Goal: Task Accomplishment & Management: Use online tool/utility

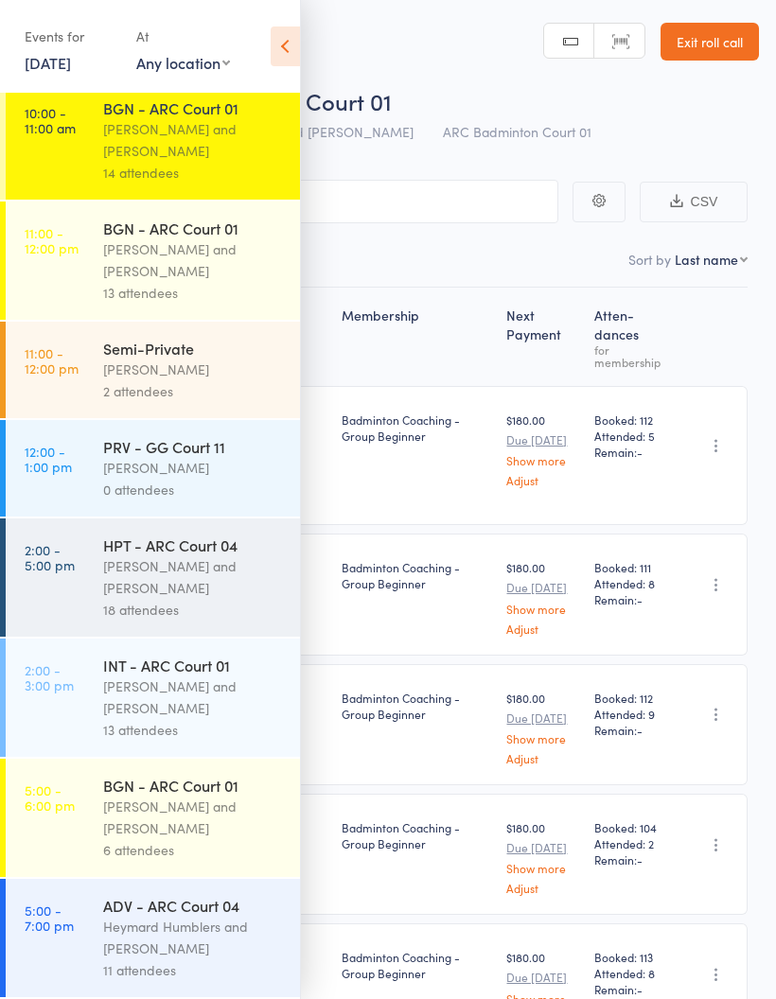
scroll to position [271, 0]
click at [206, 282] on div "13 attendees" at bounding box center [193, 293] width 181 height 22
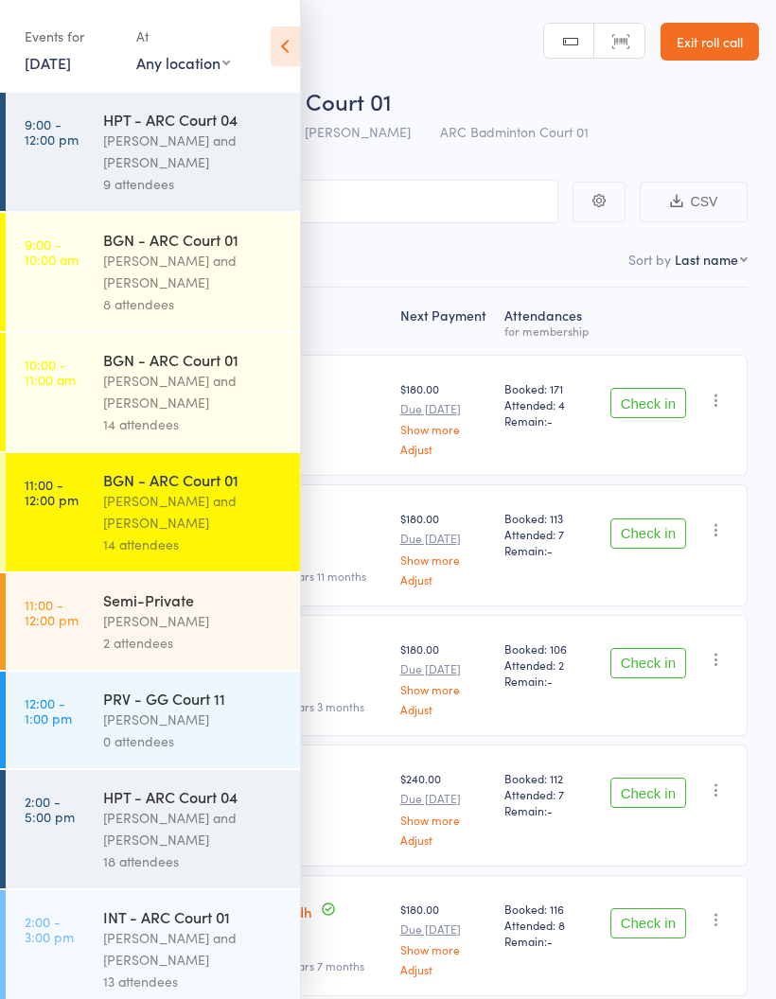
click at [291, 59] on icon at bounding box center [285, 46] width 29 height 40
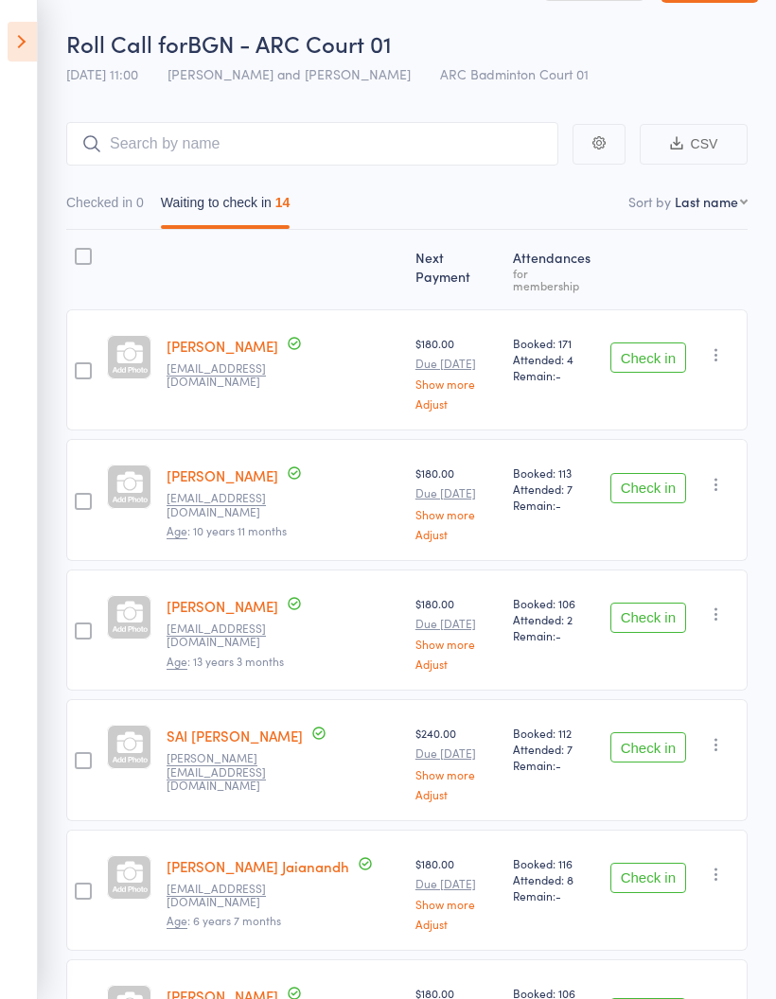
scroll to position [57, 0]
click at [469, 596] on div "$180.00 Due [DATE] Show more Adjust" at bounding box center [456, 633] width 82 height 75
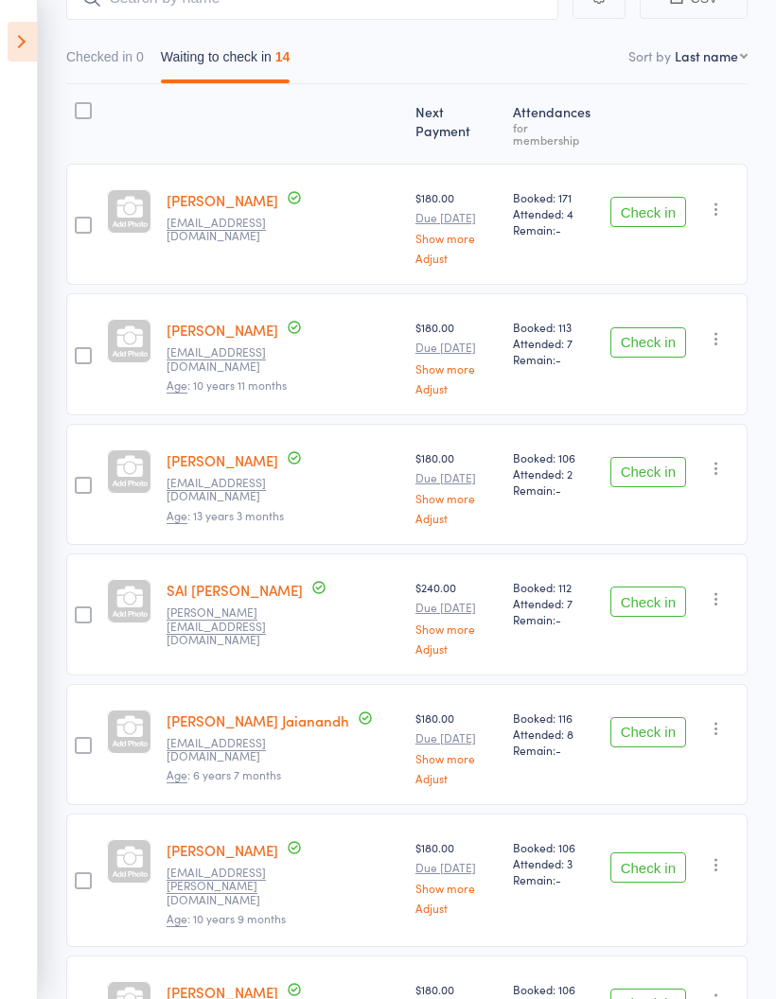
scroll to position [217, 0]
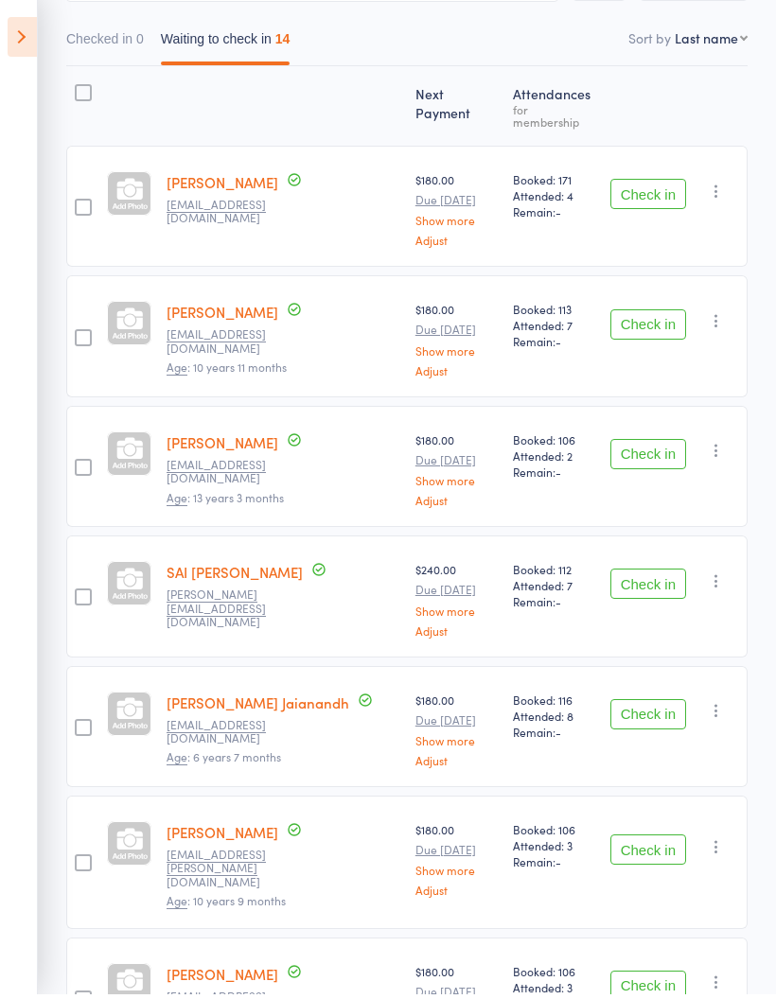
click at [646, 444] on button "Check in" at bounding box center [648, 459] width 76 height 30
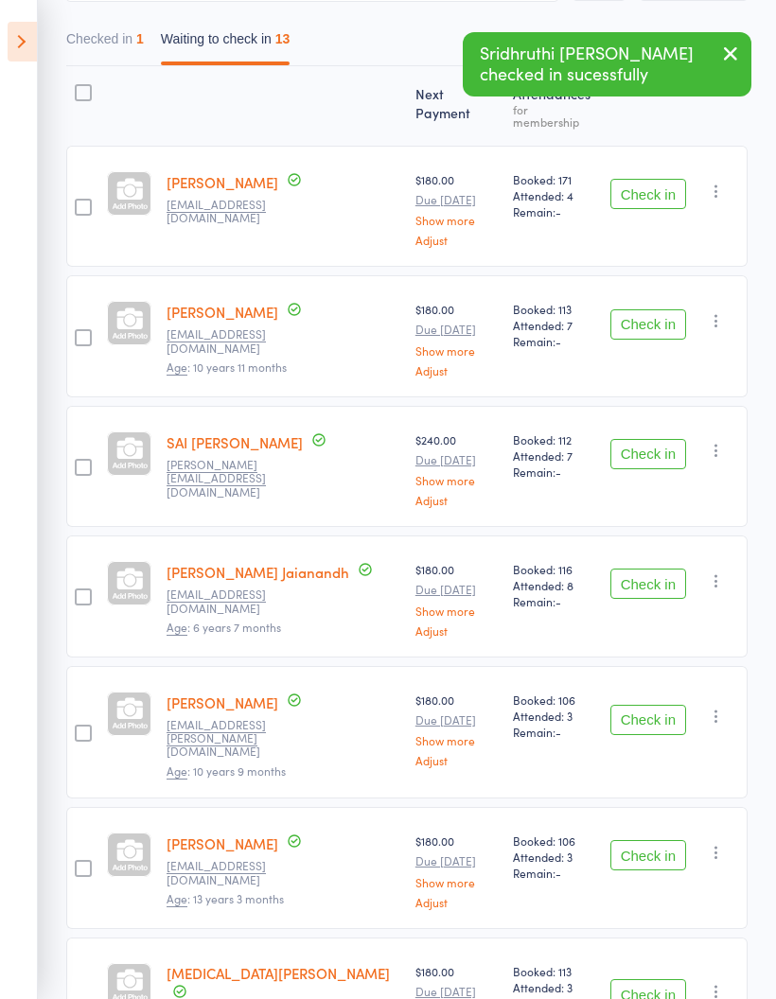
scroll to position [252, 0]
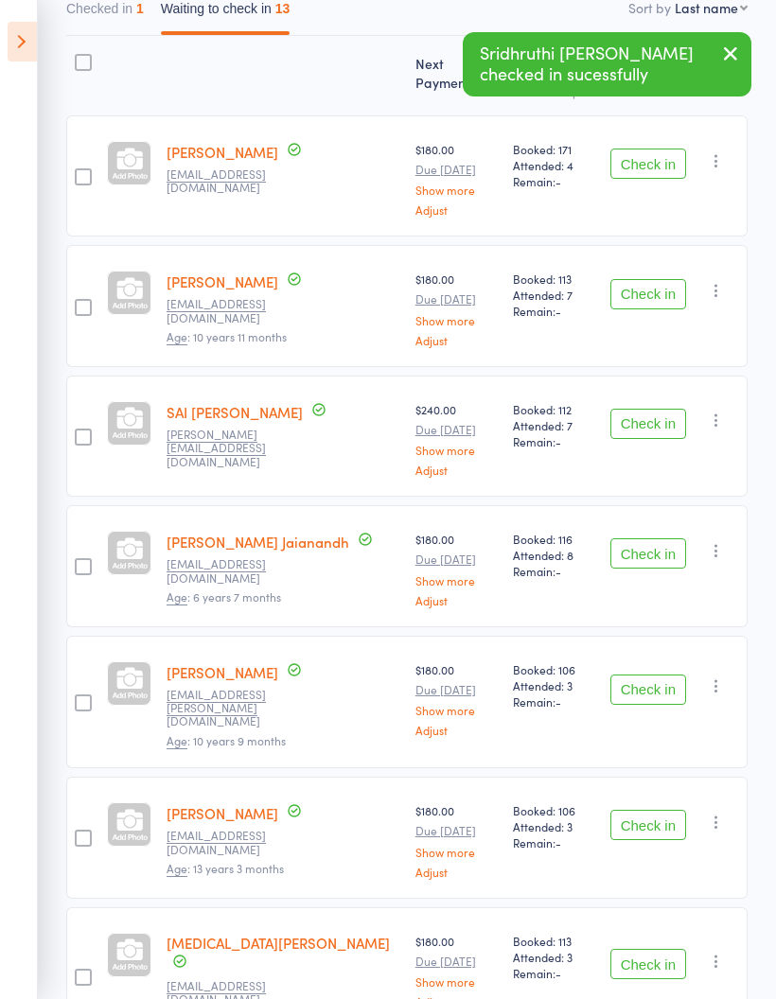
click at [650, 409] on button "Check in" at bounding box center [648, 424] width 76 height 30
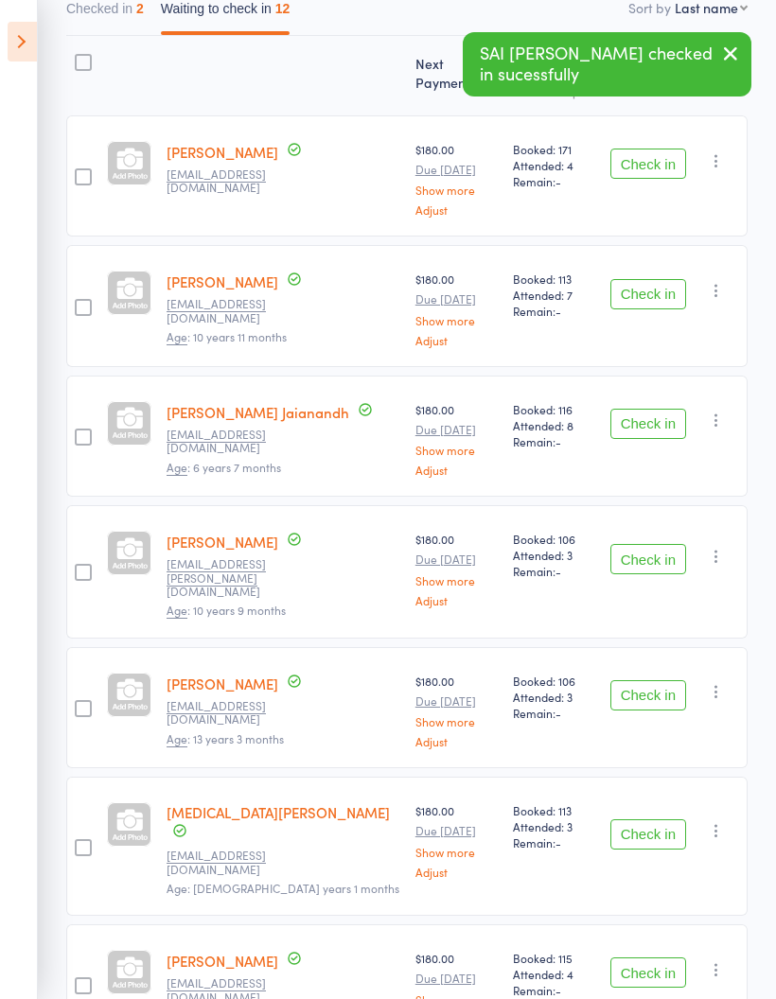
scroll to position [246, 0]
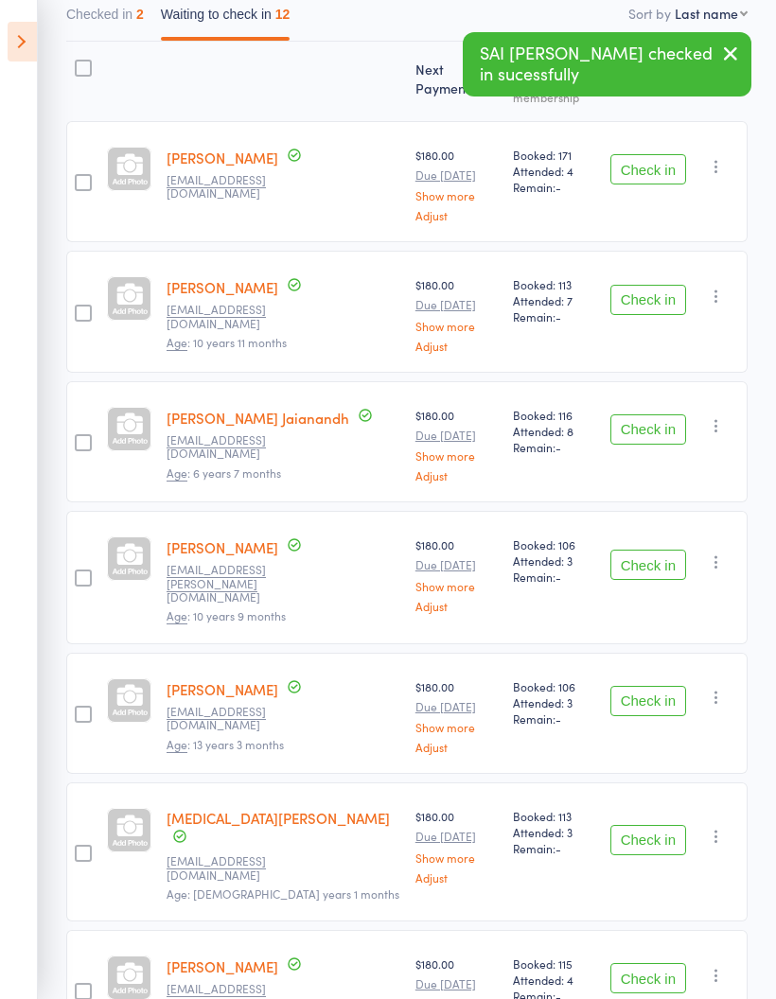
click at [648, 418] on button "Check in" at bounding box center [648, 429] width 76 height 30
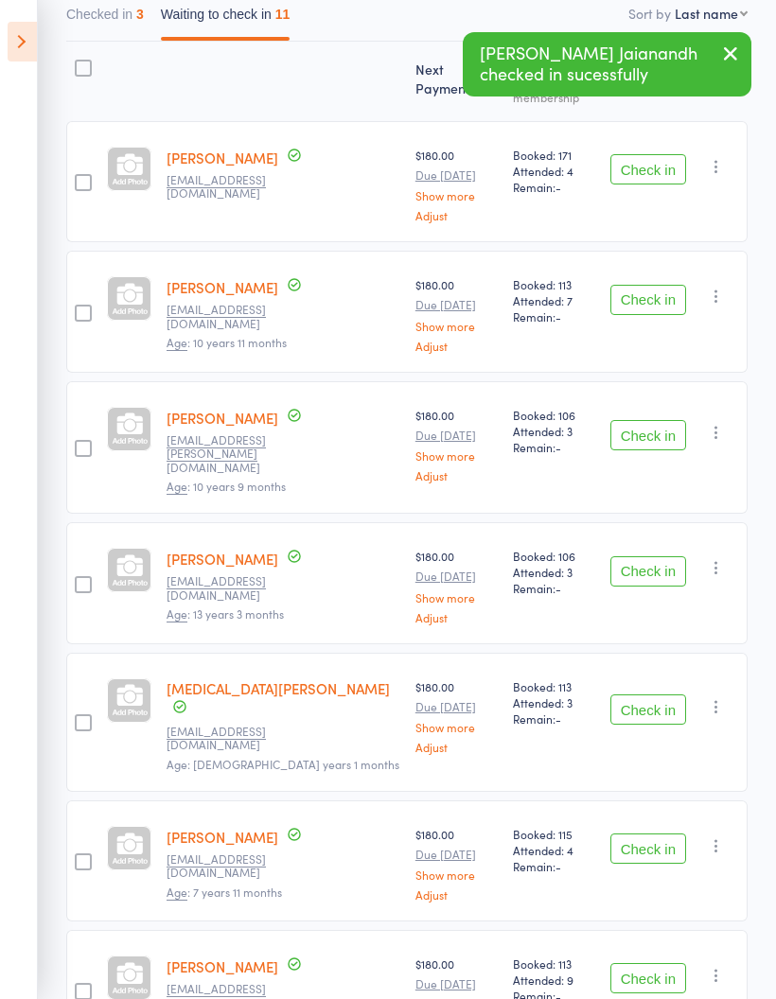
click at [649, 420] on button "Check in" at bounding box center [648, 435] width 76 height 30
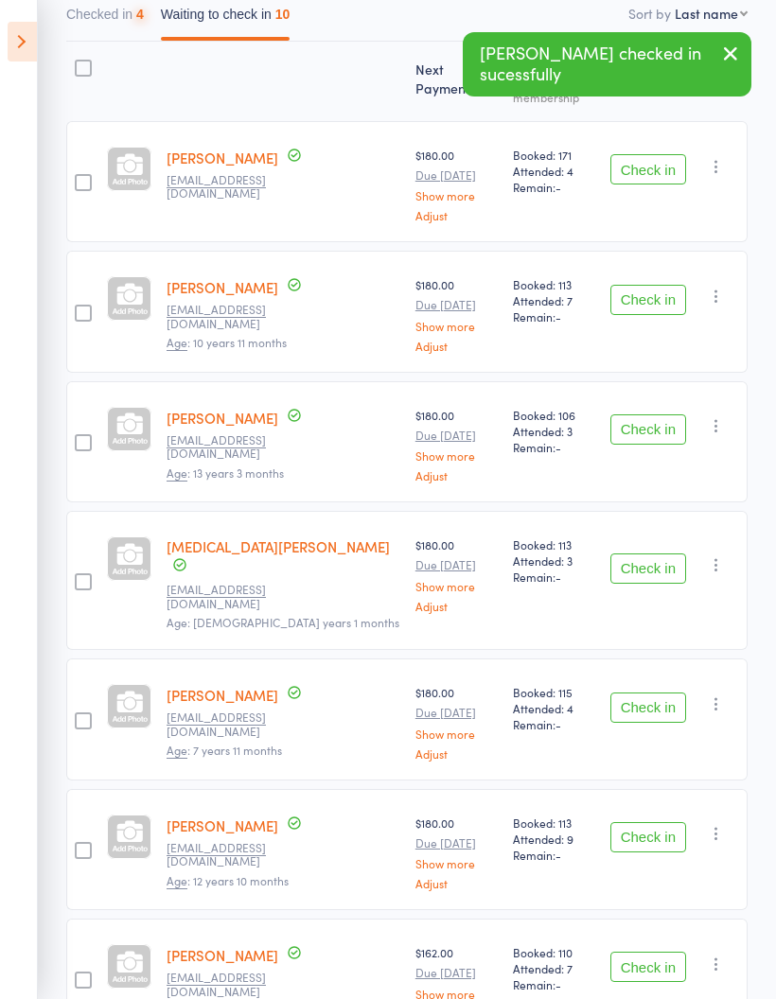
click at [627, 414] on button "Check in" at bounding box center [648, 429] width 76 height 30
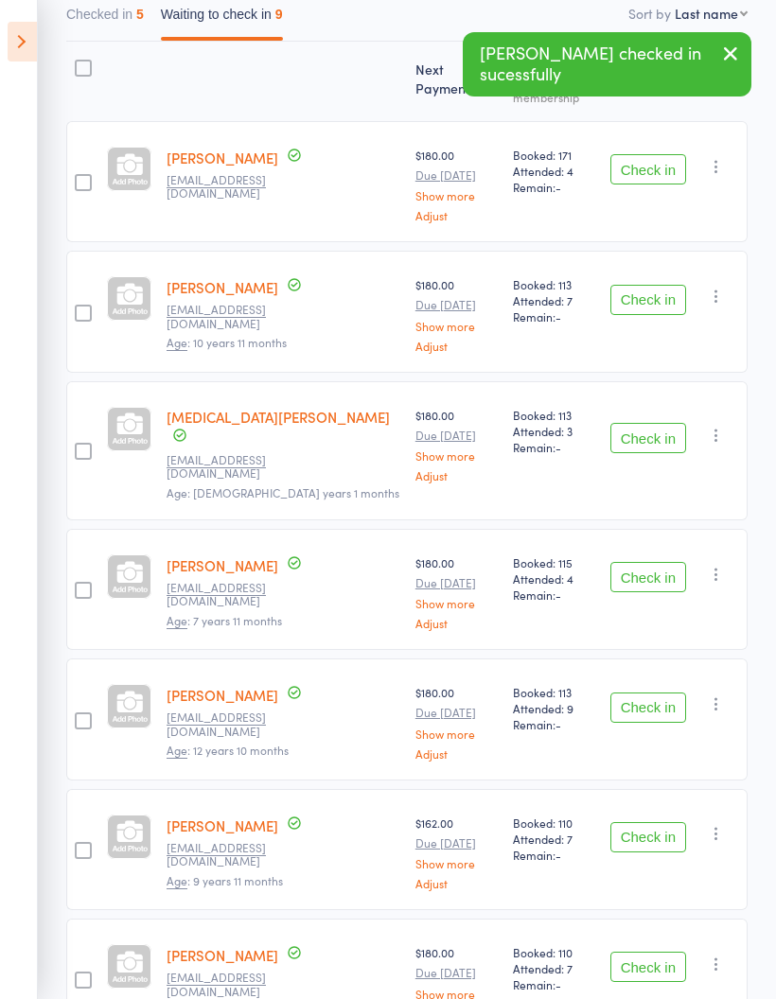
click at [653, 423] on button "Check in" at bounding box center [648, 438] width 76 height 30
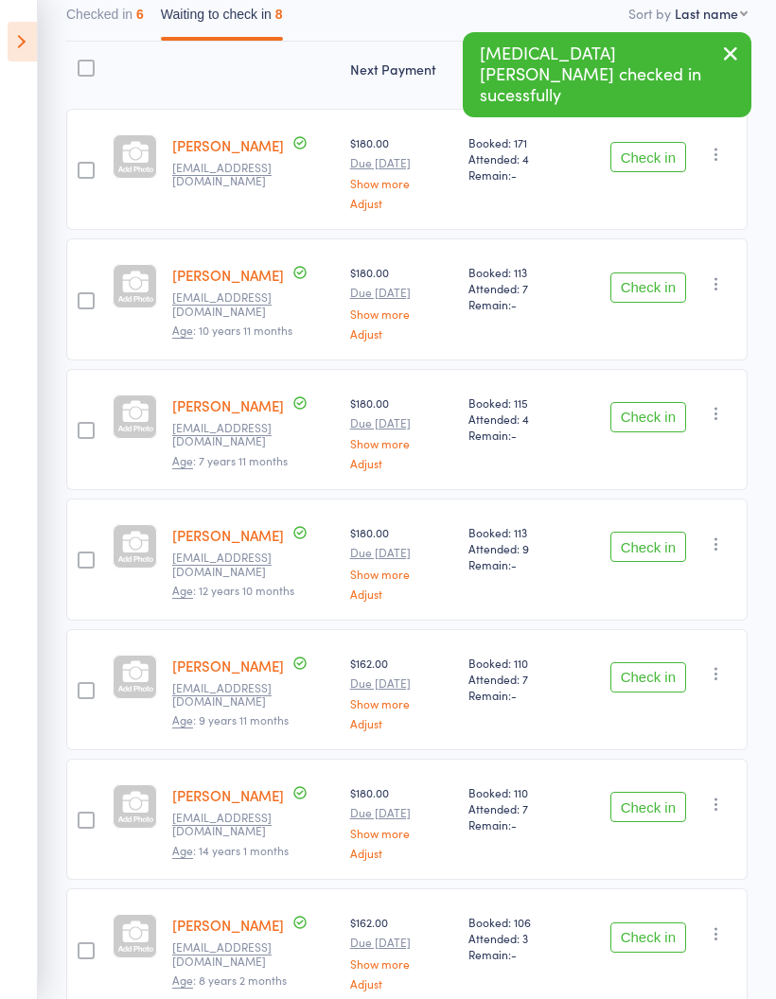
click at [646, 411] on button "Check in" at bounding box center [648, 417] width 76 height 30
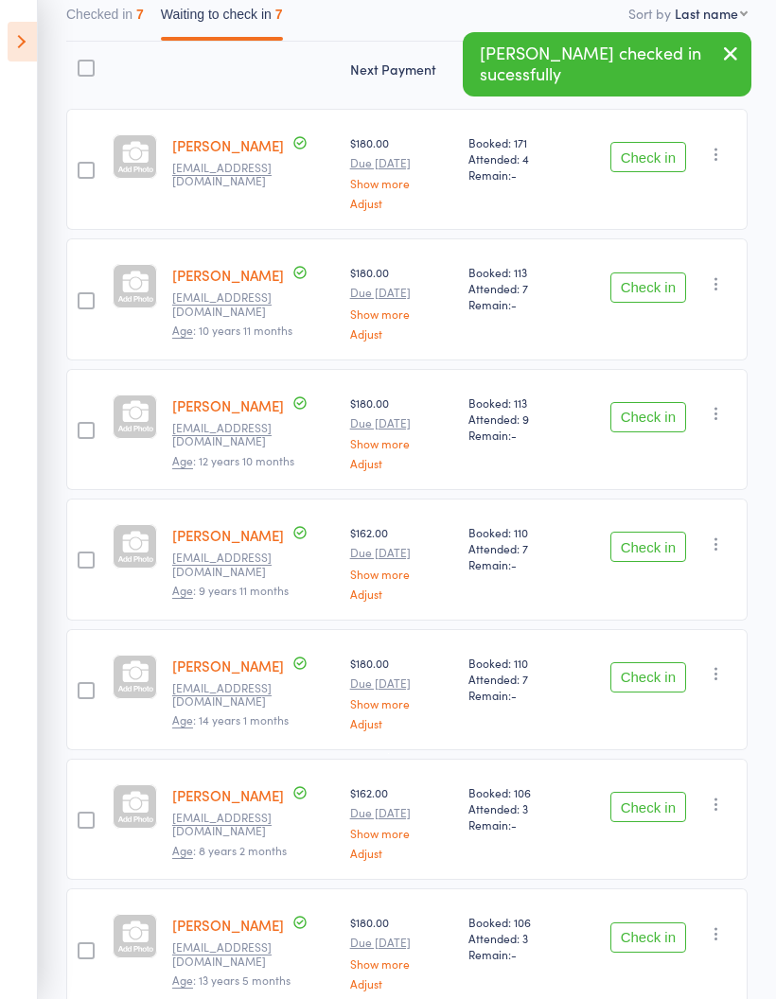
click at [644, 408] on button "Check in" at bounding box center [648, 417] width 76 height 30
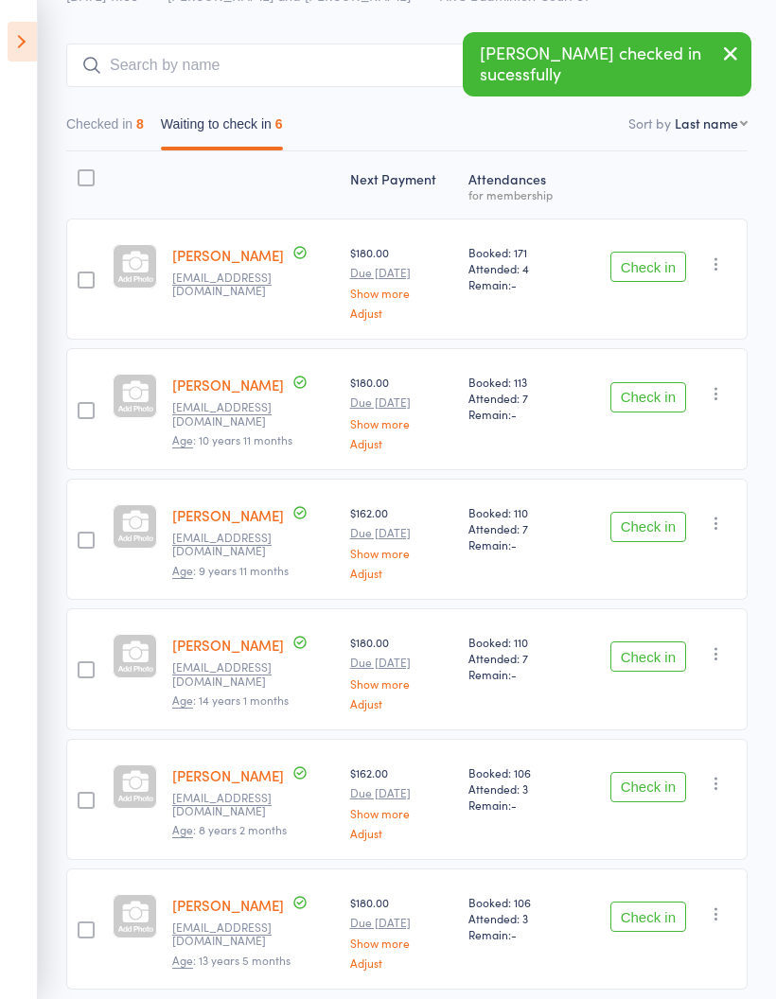
click at [650, 529] on button "Check in" at bounding box center [648, 527] width 76 height 30
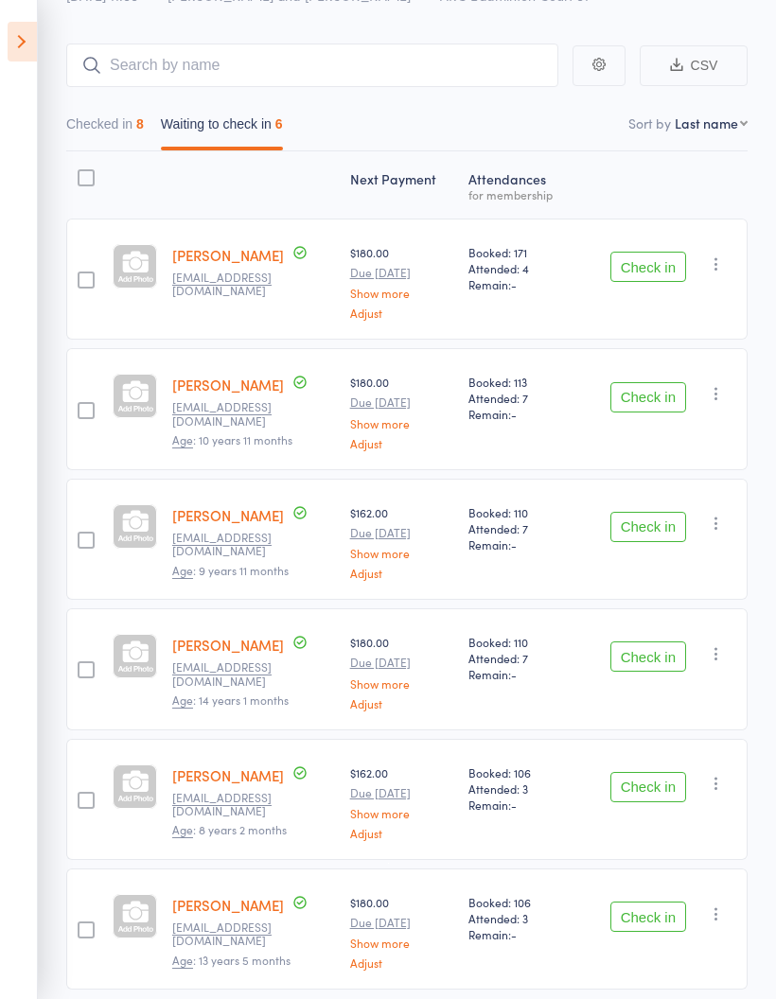
scroll to position [7, 0]
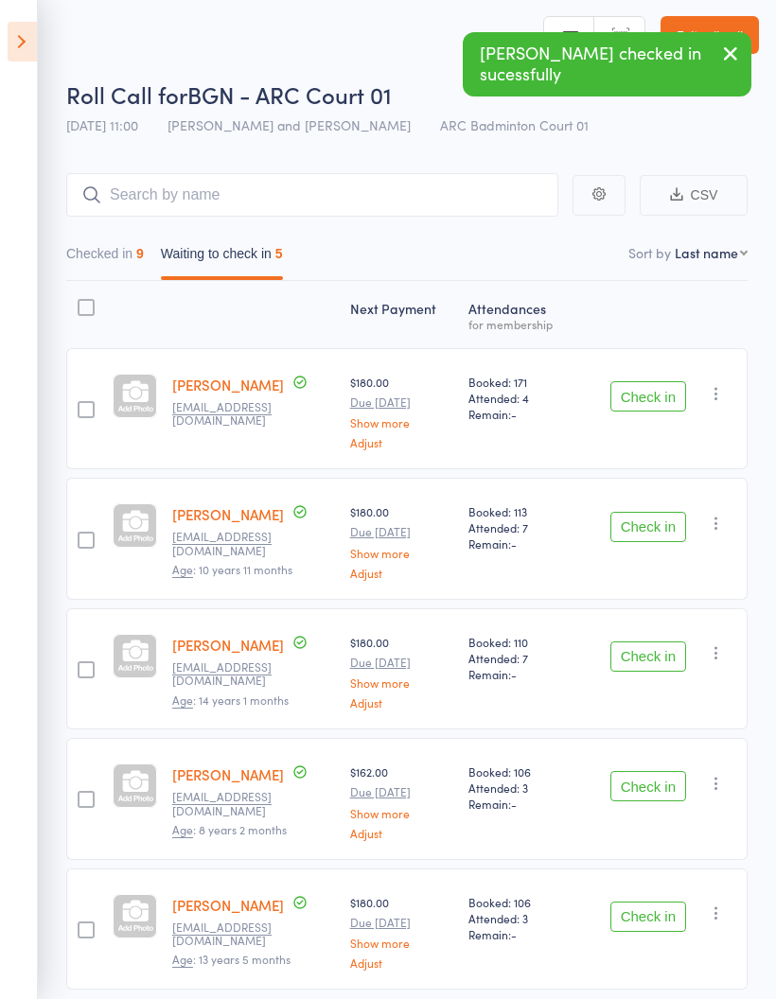
click at [653, 651] on button "Check in" at bounding box center [648, 656] width 76 height 30
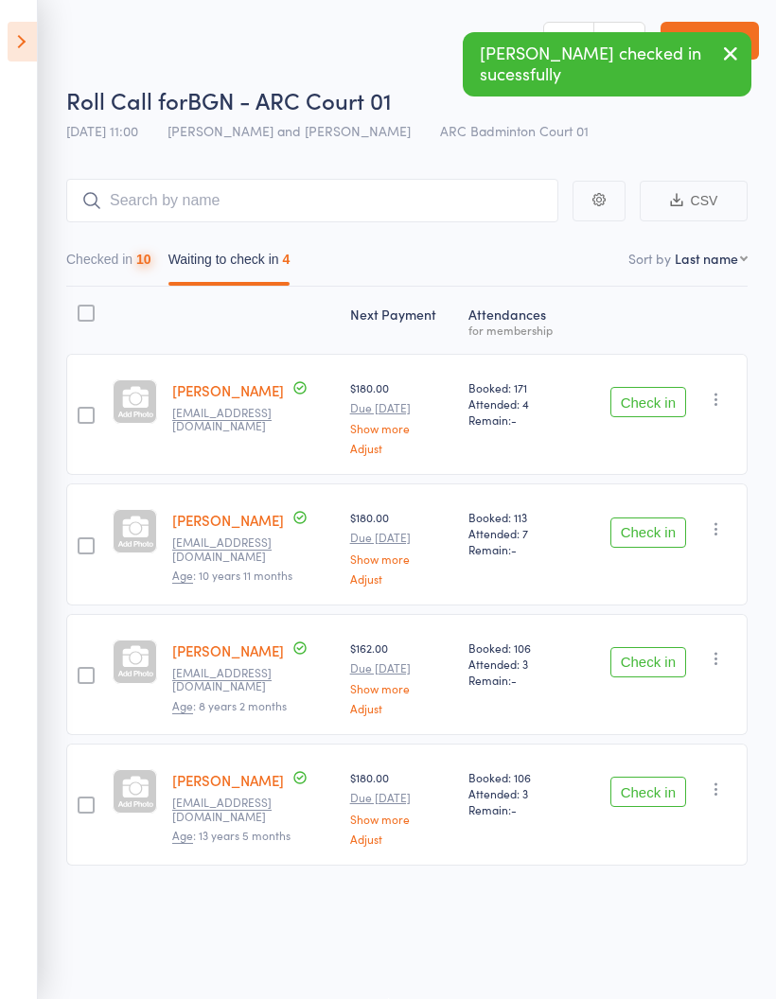
scroll to position [13, 0]
click at [654, 650] on button "Check in" at bounding box center [648, 662] width 76 height 30
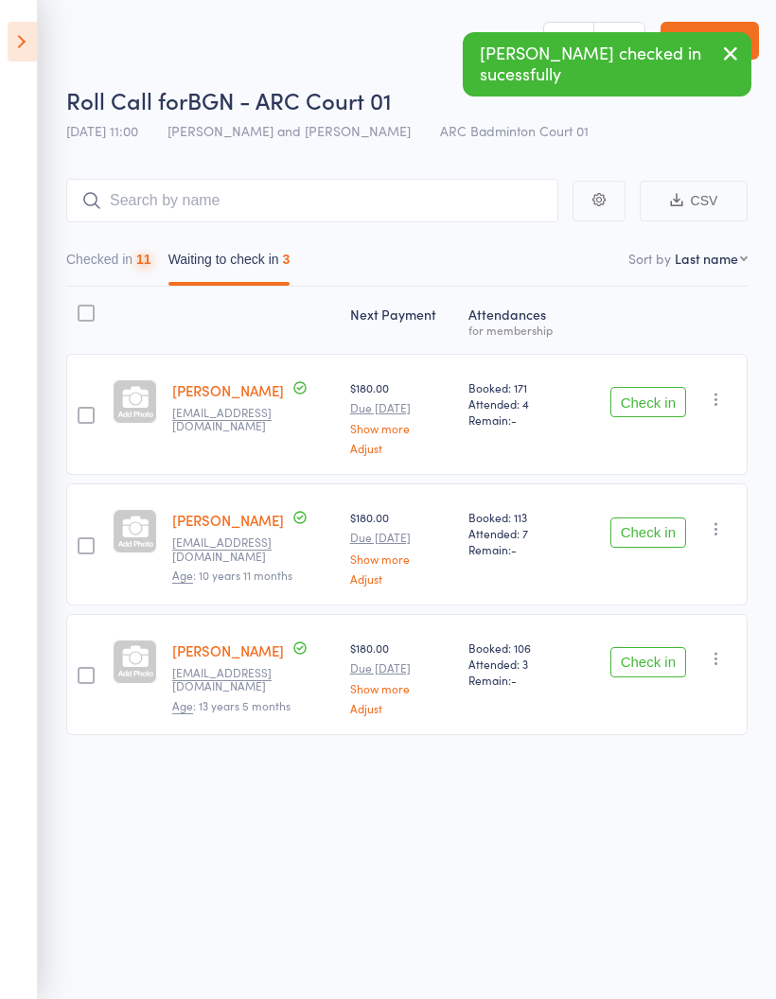
click at [649, 647] on button "Check in" at bounding box center [648, 662] width 76 height 30
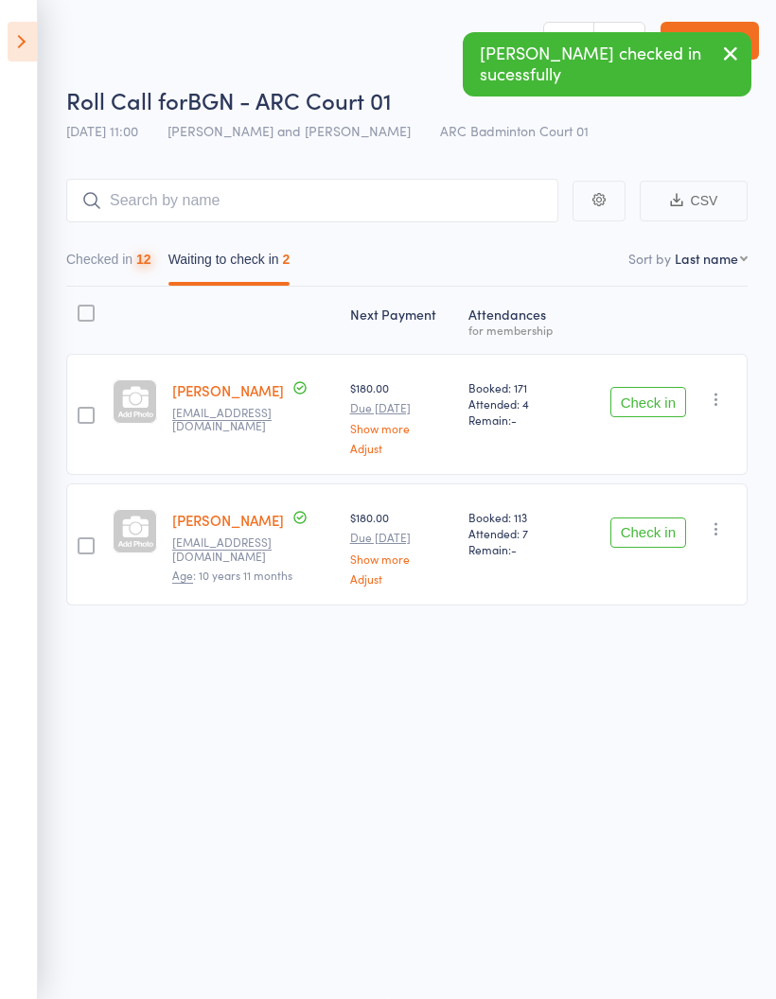
click at [140, 246] on button "Checked in 12" at bounding box center [108, 264] width 85 height 44
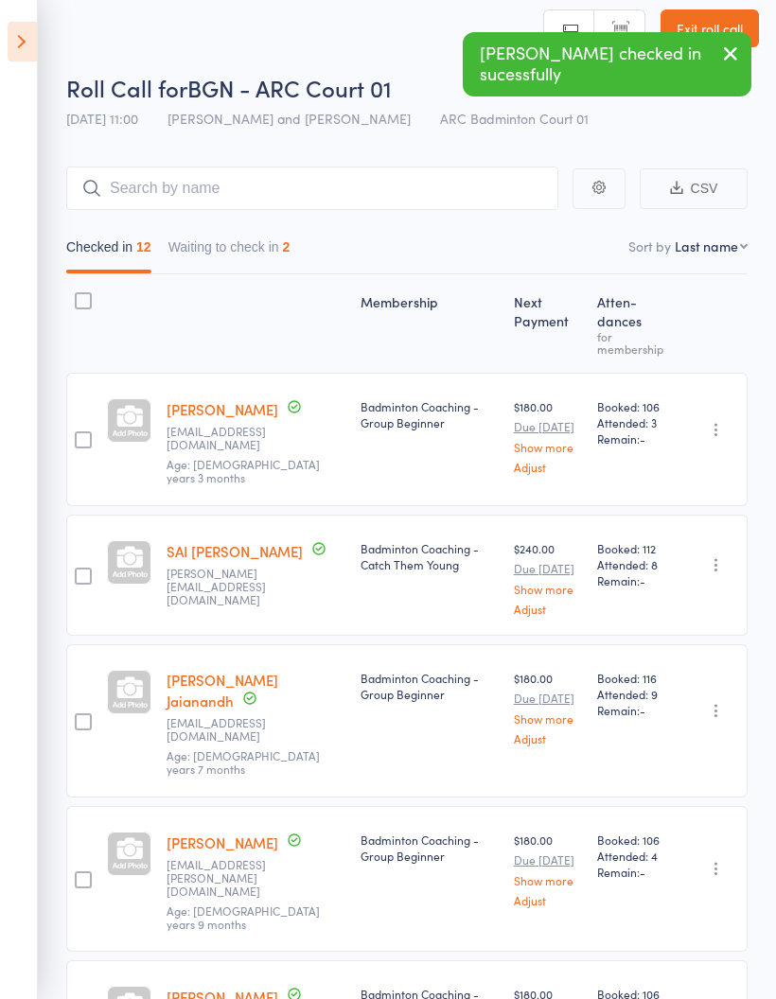
click at [254, 243] on button "Waiting to check in 2" at bounding box center [229, 252] width 122 height 44
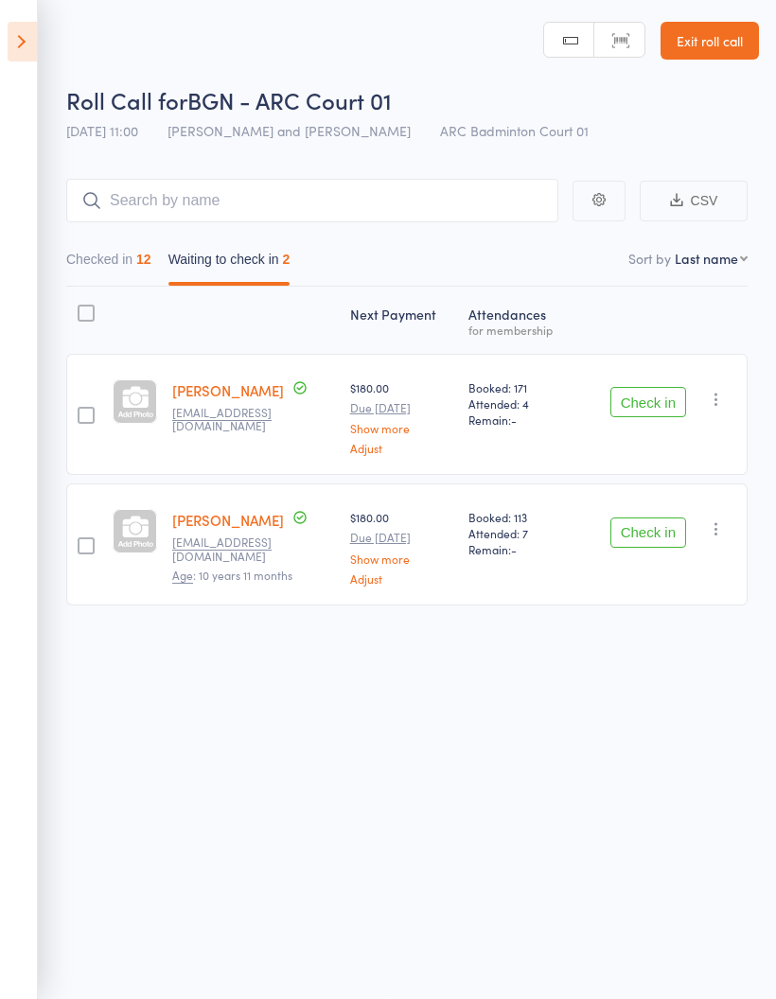
click at [128, 249] on button "Checked in 12" at bounding box center [108, 264] width 85 height 44
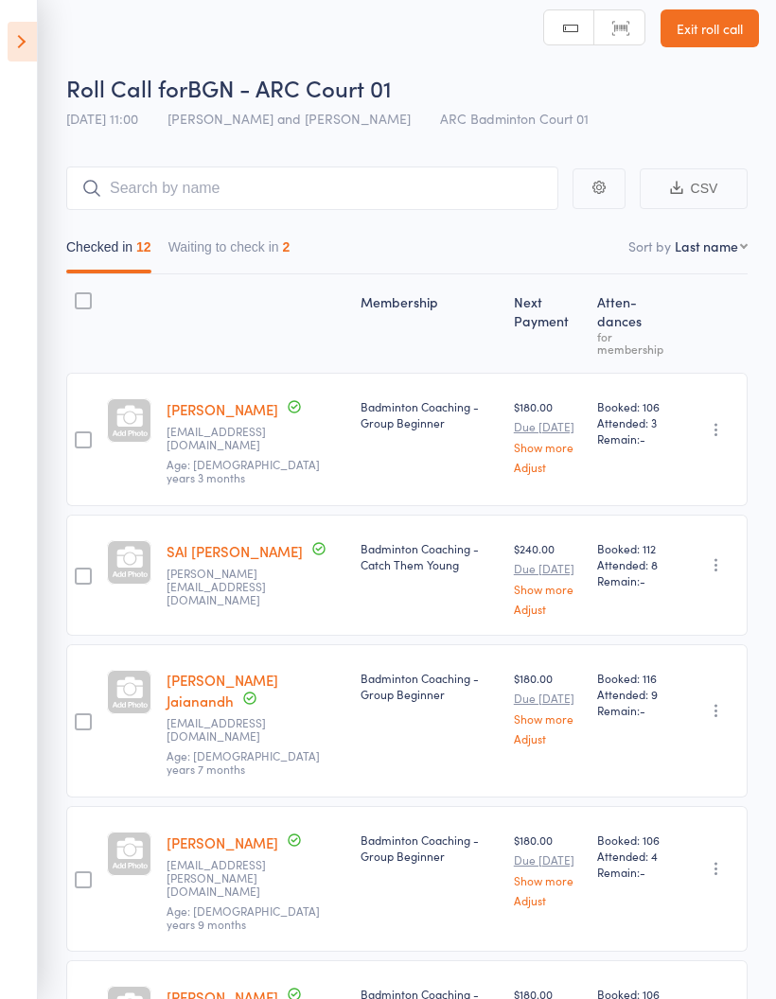
click at [275, 247] on button "Waiting to check in 2" at bounding box center [229, 252] width 122 height 44
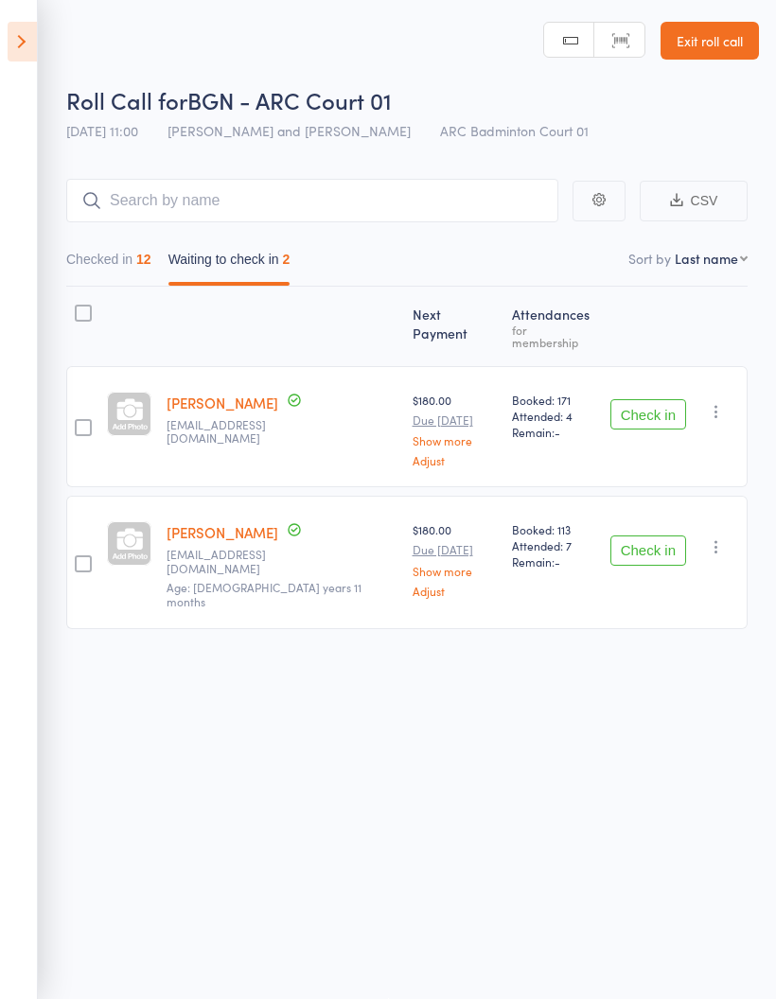
click at [116, 242] on button "Checked in 12" at bounding box center [108, 264] width 85 height 44
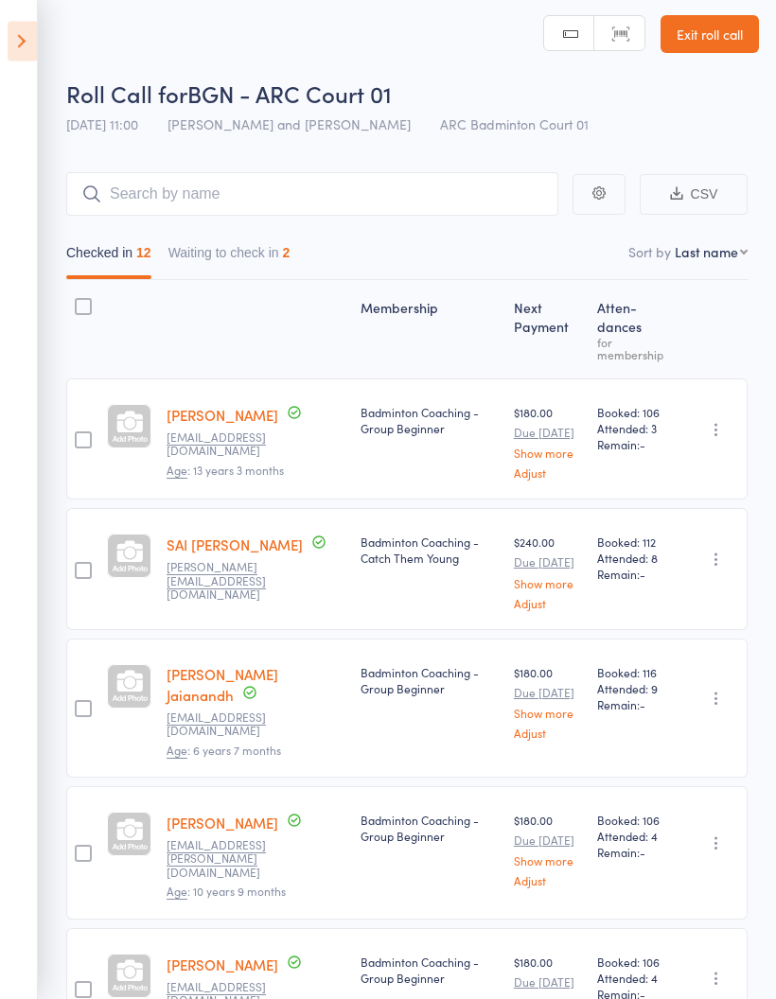
scroll to position [0, 0]
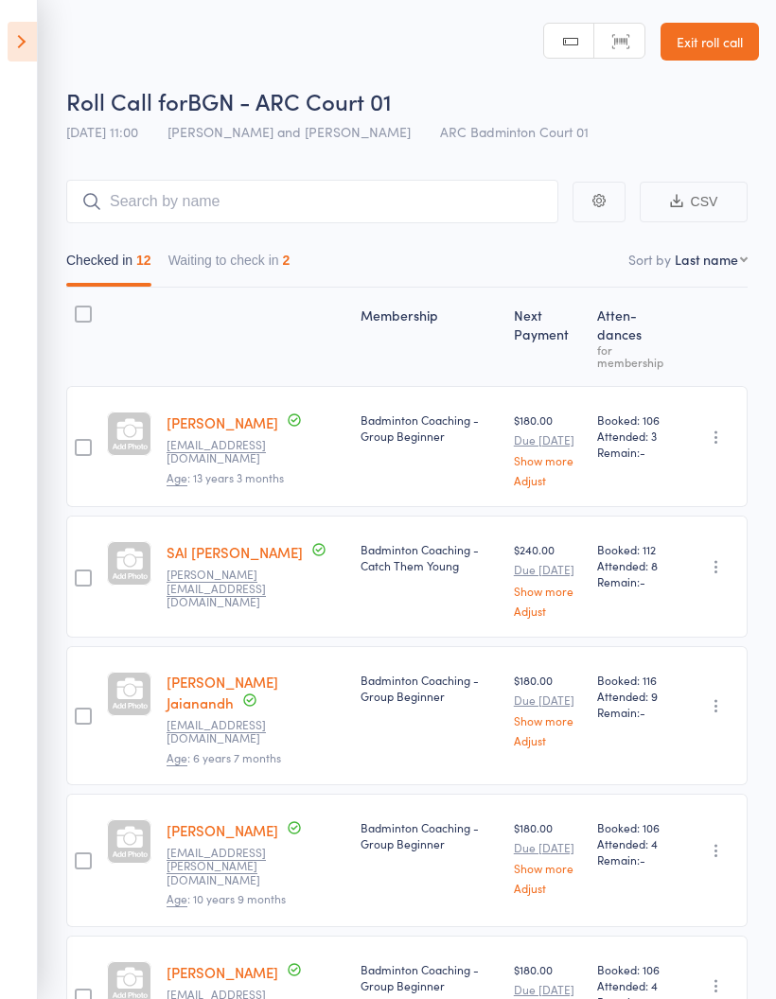
click at [214, 254] on button "Waiting to check in 2" at bounding box center [229, 265] width 122 height 44
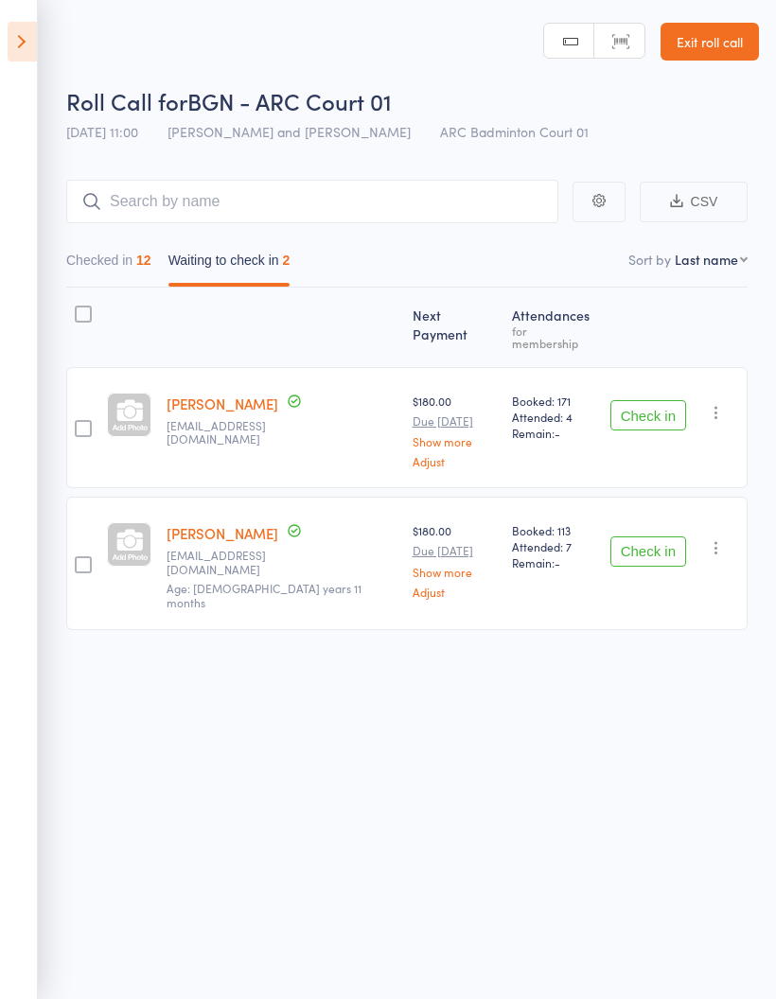
click at [94, 259] on button "Checked in 12" at bounding box center [108, 265] width 85 height 44
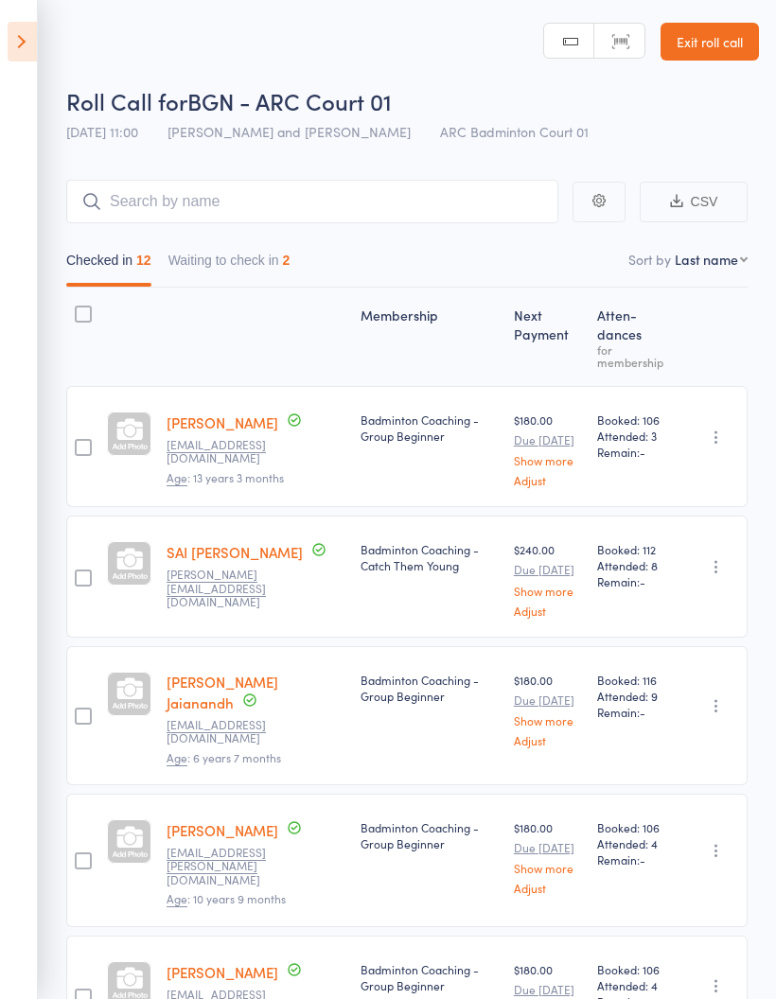
click at [210, 272] on button "Waiting to check in 2" at bounding box center [229, 265] width 122 height 44
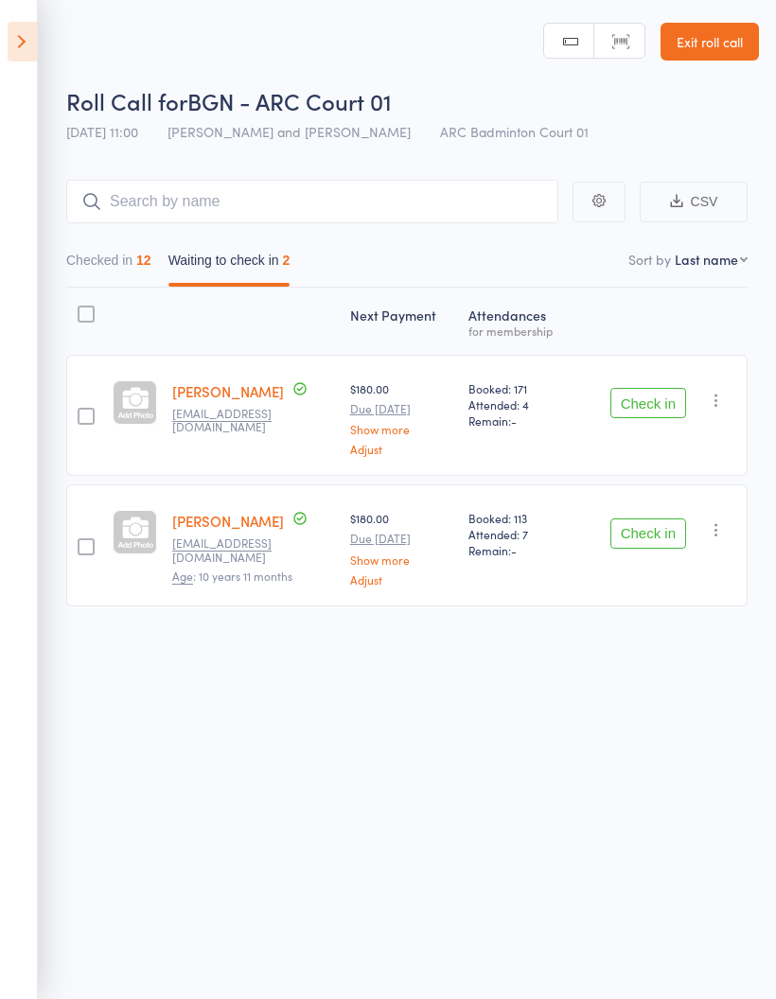
click at [107, 268] on button "Checked in 12" at bounding box center [108, 265] width 85 height 44
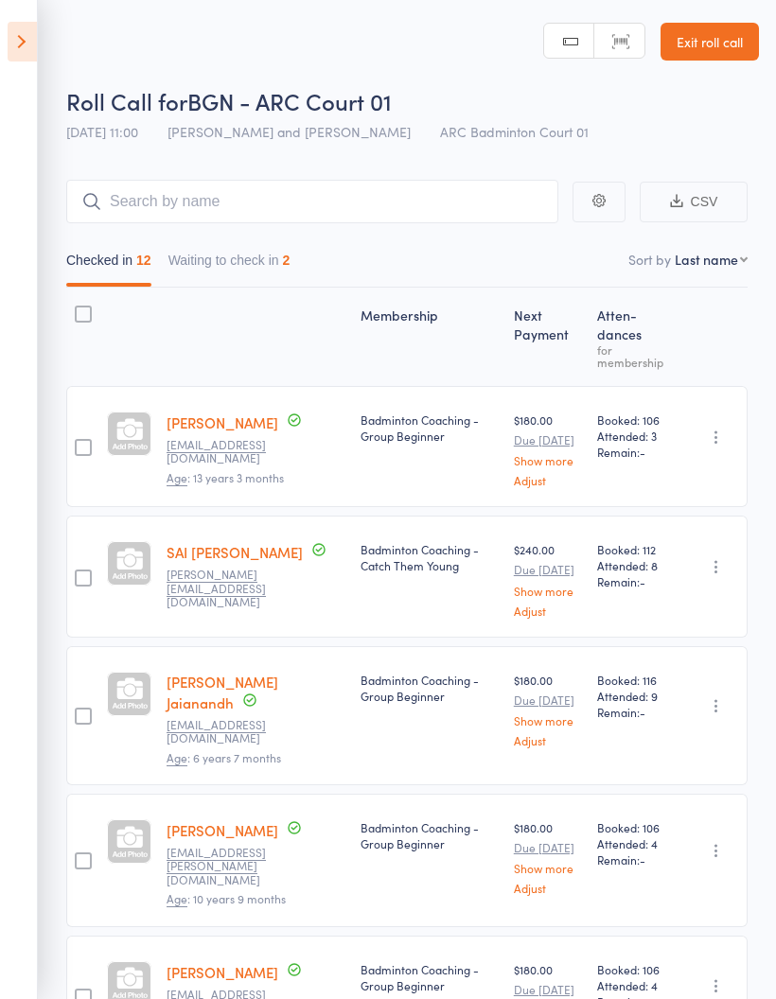
click at [182, 247] on button "Waiting to check in 2" at bounding box center [229, 265] width 122 height 44
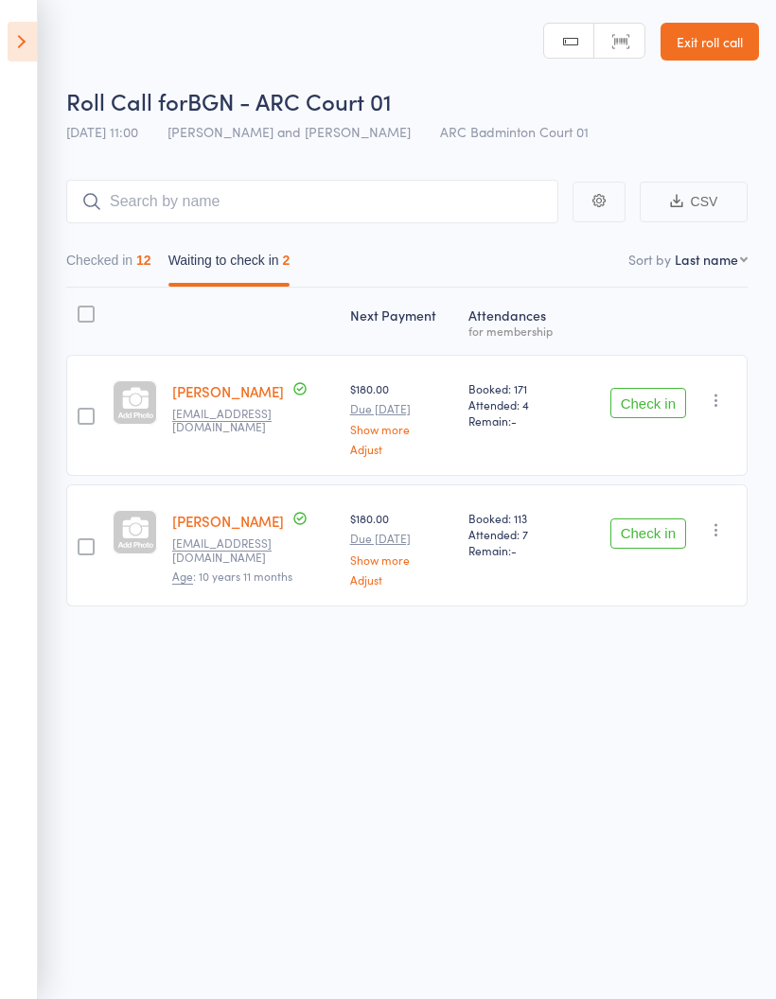
click at [98, 271] on button "Checked in 12" at bounding box center [108, 265] width 85 height 44
